Goal: Navigation & Orientation: Find specific page/section

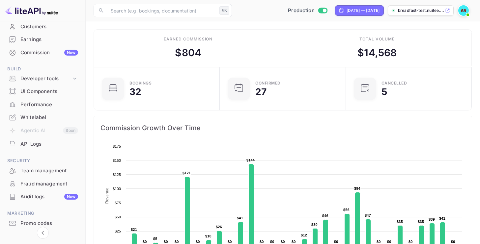
scroll to position [63, 0]
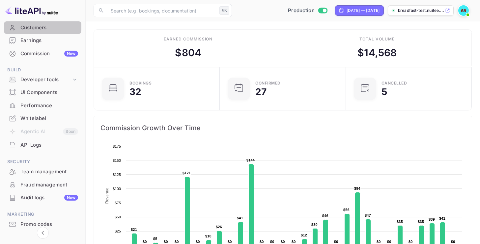
click at [37, 24] on div "Customers" at bounding box center [49, 28] width 58 height 8
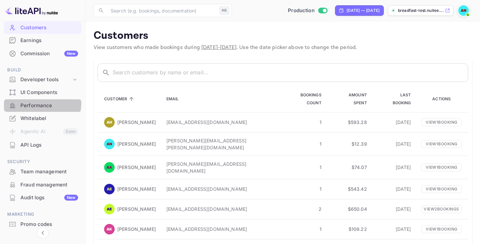
click at [33, 103] on div "Performance" at bounding box center [49, 106] width 58 height 8
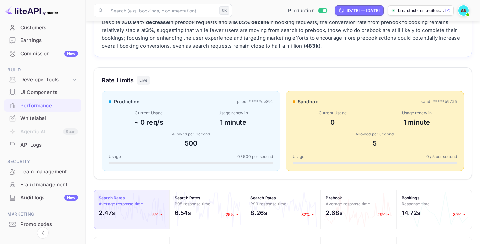
scroll to position [277, 0]
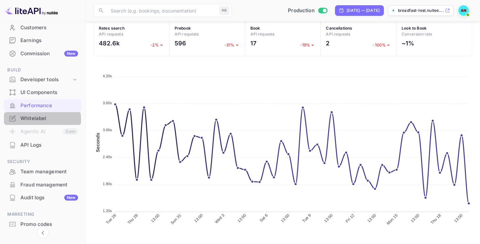
click at [28, 120] on div "Whitelabel" at bounding box center [49, 119] width 58 height 8
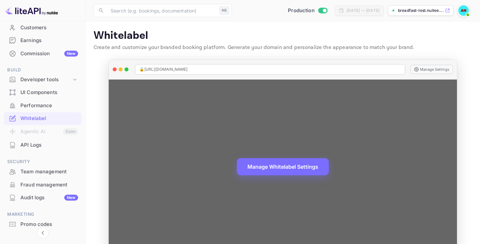
scroll to position [18, 0]
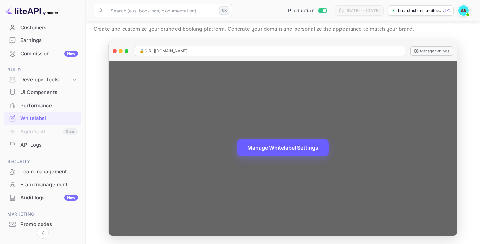
click at [276, 150] on button "Manage Whitelabel Settings" at bounding box center [283, 147] width 92 height 17
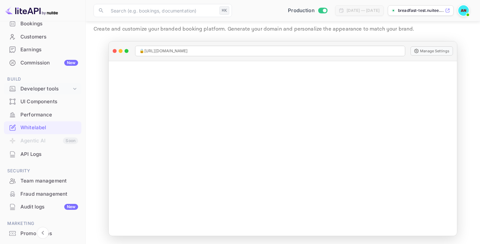
scroll to position [0, 0]
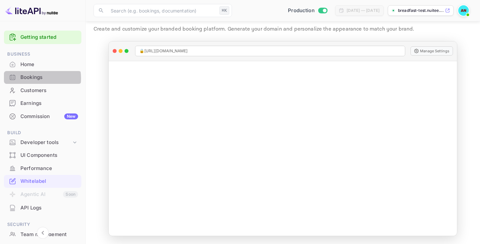
click at [33, 78] on div "Bookings" at bounding box center [49, 78] width 58 height 8
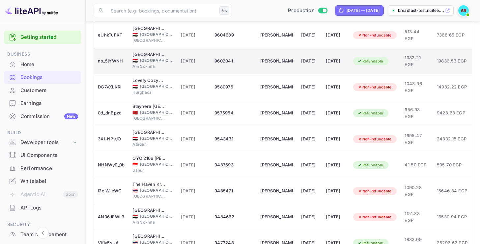
scroll to position [155, 0]
